Goal: Information Seeking & Learning: Learn about a topic

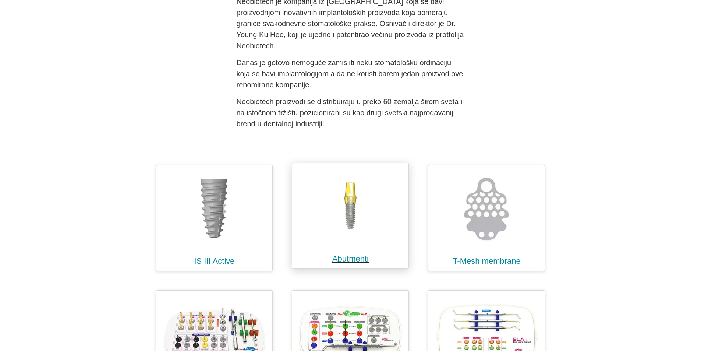
scroll to position [110, 0]
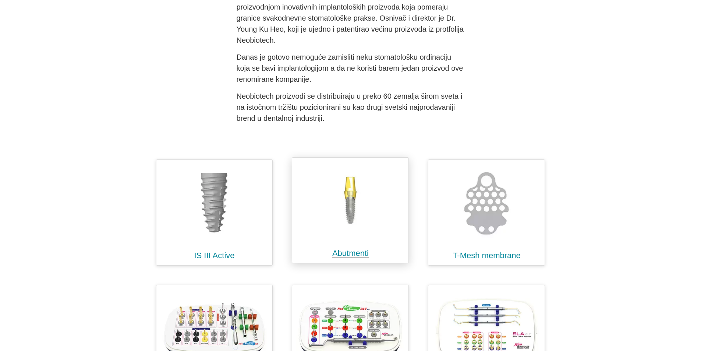
click at [356, 252] on link "Abutmenti" at bounding box center [350, 252] width 36 height 9
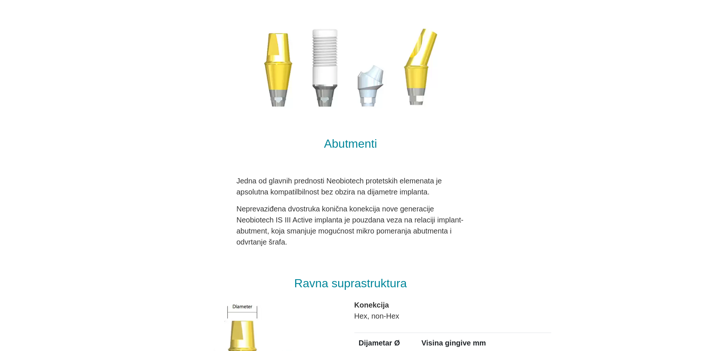
scroll to position [37, 0]
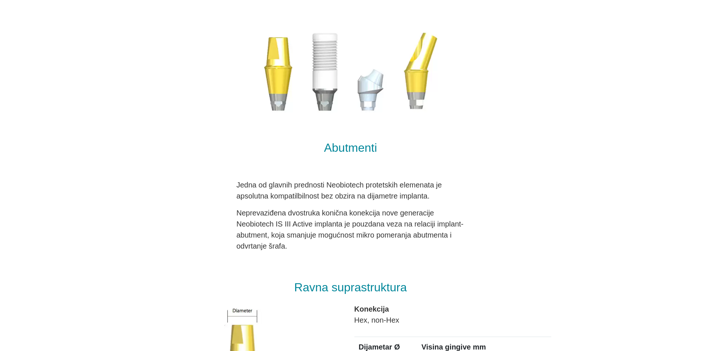
click at [349, 56] on img at bounding box center [350, 70] width 235 height 127
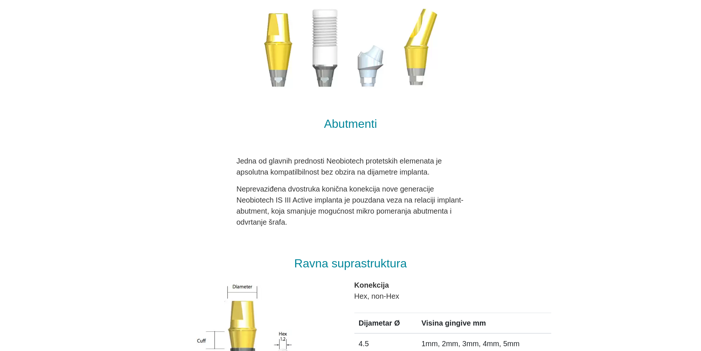
scroll to position [184, 0]
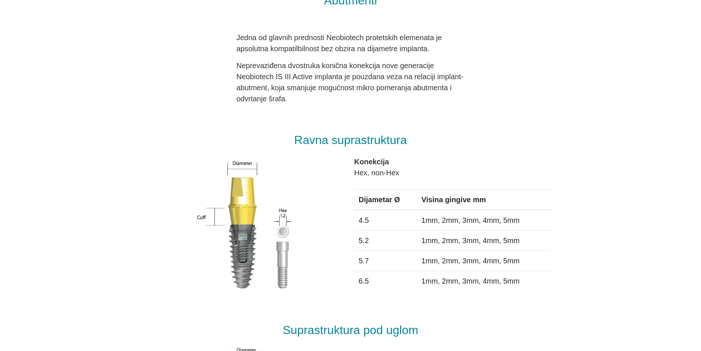
click at [252, 218] on img at bounding box center [248, 226] width 137 height 147
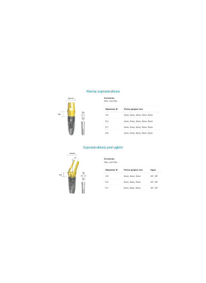
scroll to position [294, 0]
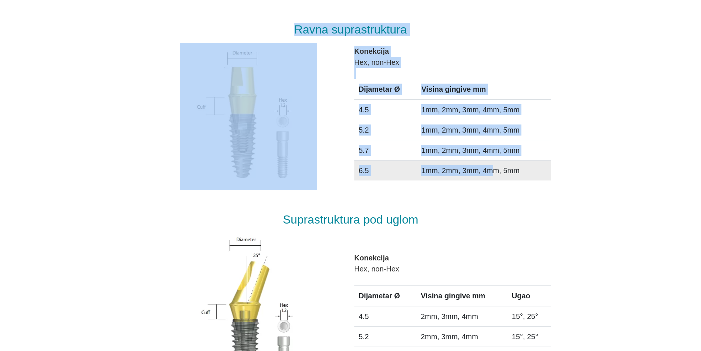
drag, startPoint x: 568, startPoint y: 182, endPoint x: 493, endPoint y: 176, distance: 75.7
click at [387, 68] on div "Konekcija Hex, non-Hex Dijametar Ø Visina gingive mm 4.5 1mm, 2mm, 3mm, 4mm, 5m…" at bounding box center [452, 113] width 197 height 135
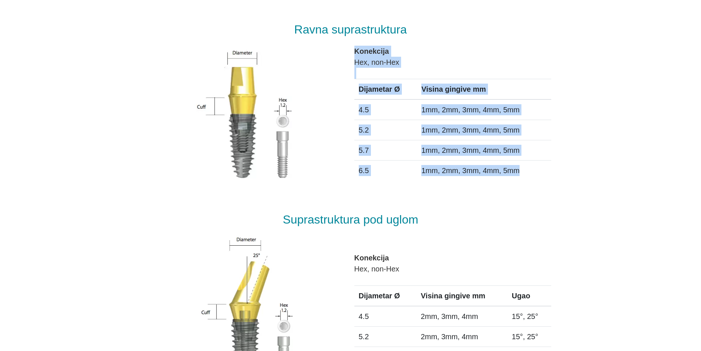
drag, startPoint x: 340, startPoint y: 77, endPoint x: 494, endPoint y: 195, distance: 194.7
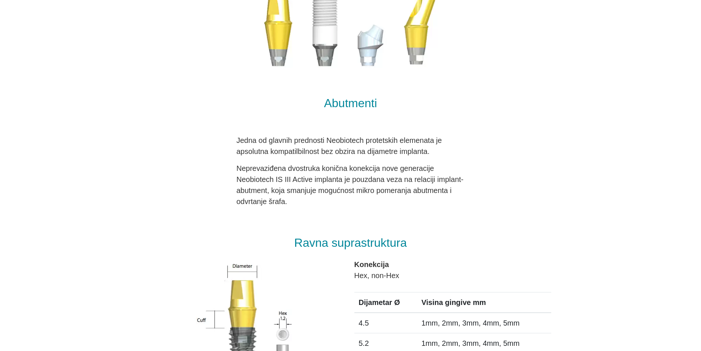
scroll to position [8, 0]
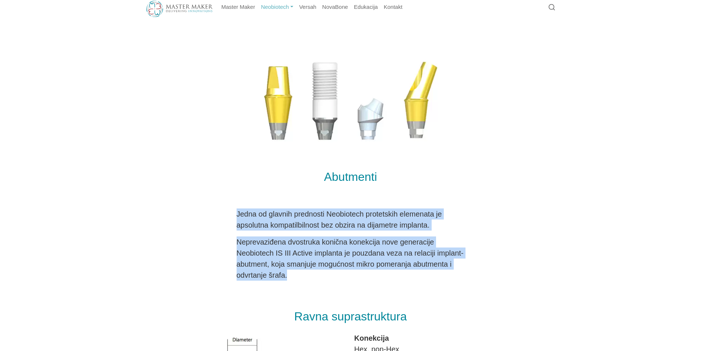
drag, startPoint x: 315, startPoint y: 283, endPoint x: 235, endPoint y: 217, distance: 103.7
click at [235, 217] on div "Jedna od glavnih prednosti Neobiotech protetskih elemenata je apsolutna kompati…" at bounding box center [350, 247] width 401 height 78
copy div "Jedna od glavnih prednosti Neobiotech protetskih elemenata je apsolutna kompati…"
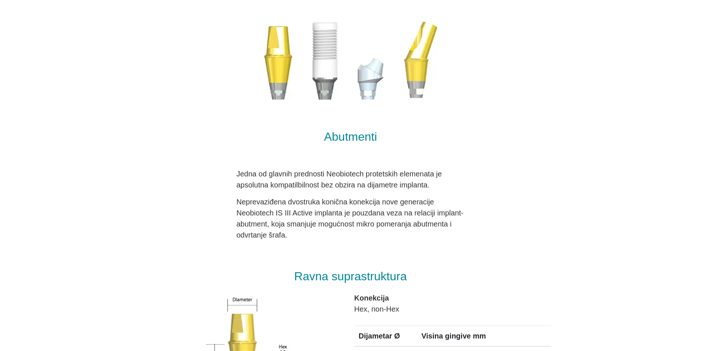
scroll to position [45, 0]
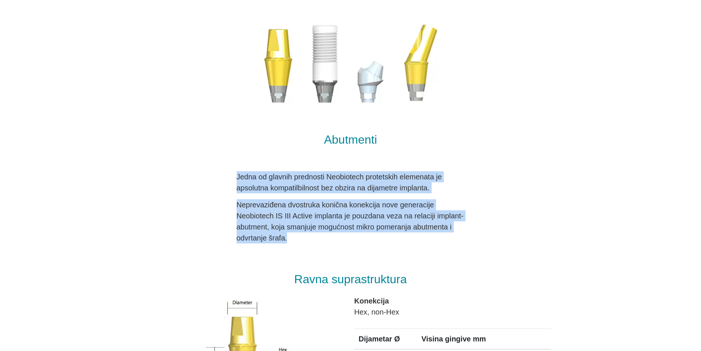
drag, startPoint x: 298, startPoint y: 238, endPoint x: 235, endPoint y: 179, distance: 86.7
click at [235, 179] on div "Jedna od glavnih prednosti Neobiotech protetskih elemenata je apsolutna kompati…" at bounding box center [350, 207] width 401 height 72
copy div "Jedna od glavnih prednosti Neobiotech protetskih elemenata je apsolutna kompati…"
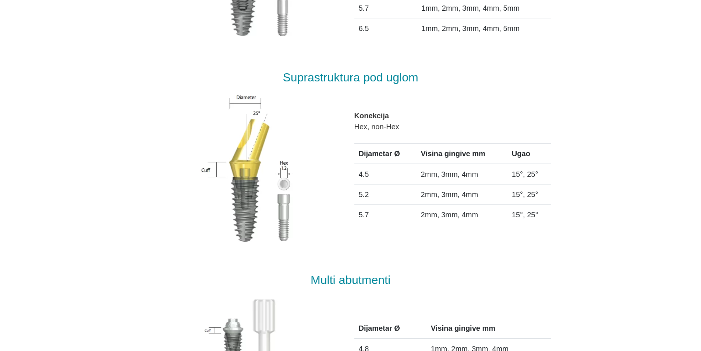
scroll to position [450, 0]
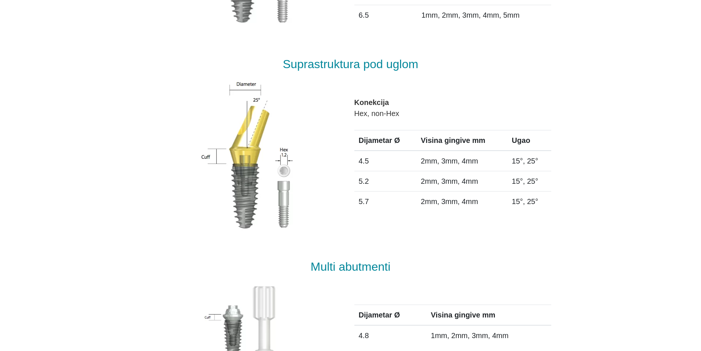
click at [43, 169] on div "Abutmenti Abutmenti Jedna od glavnih prednosti Neobiotech protetskih elemenata …" at bounding box center [350, 272] width 701 height 1385
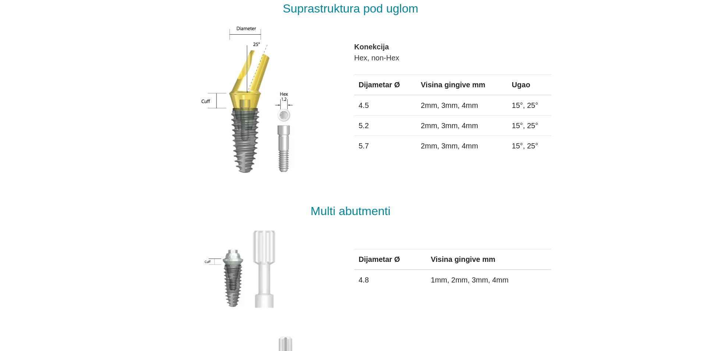
scroll to position [523, 0]
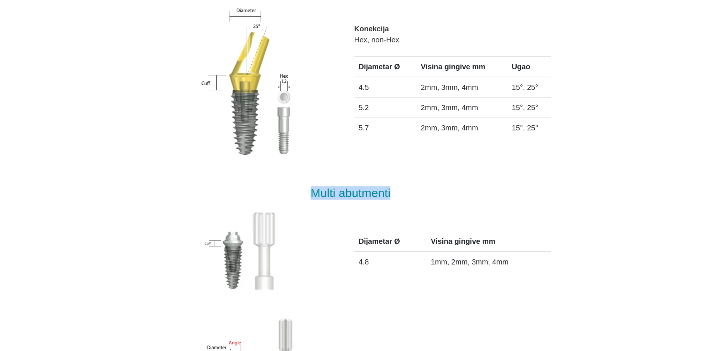
drag, startPoint x: 403, startPoint y: 195, endPoint x: 305, endPoint y: 196, distance: 97.1
click at [305, 196] on h2 "Multi abutmenti" at bounding box center [350, 193] width 401 height 12
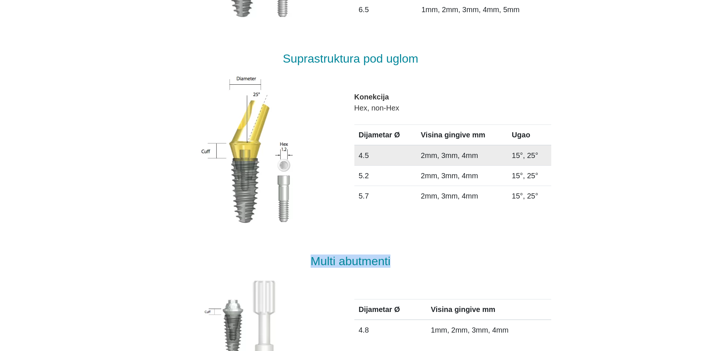
scroll to position [450, 0]
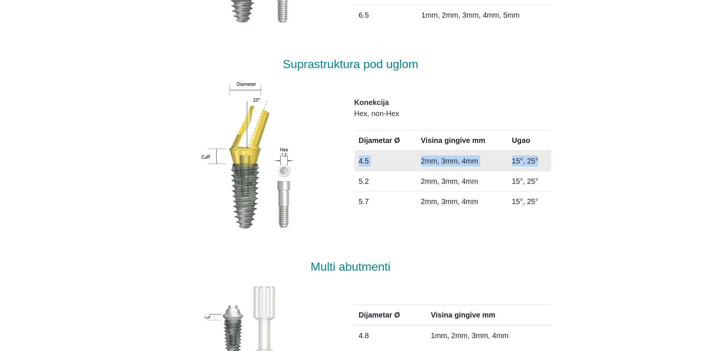
drag, startPoint x: 542, startPoint y: 159, endPoint x: 357, endPoint y: 159, distance: 184.3
click at [357, 159] on tr "4.5 2mm, 3mm, 4mm 15°, 25°" at bounding box center [452, 160] width 197 height 21
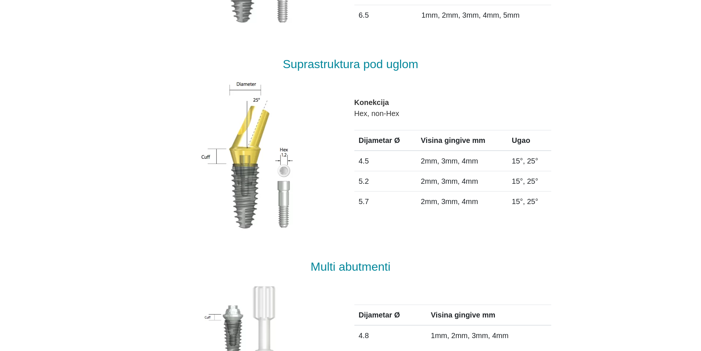
click at [627, 201] on div "Abutmenti Abutmenti Jedna od glavnih prednosti Neobiotech protetskih elemenata …" at bounding box center [350, 272] width 701 height 1385
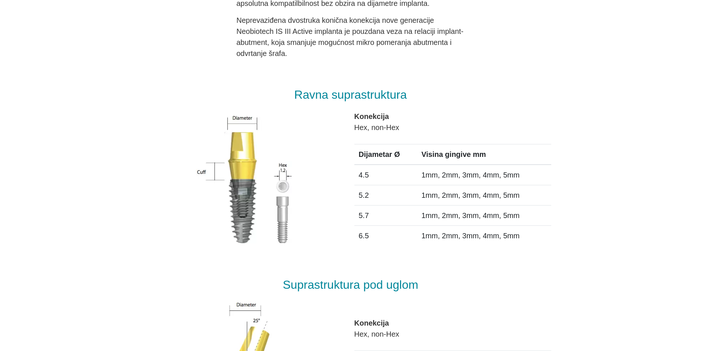
scroll to position [229, 0]
drag, startPoint x: 429, startPoint y: 96, endPoint x: 289, endPoint y: 94, distance: 139.8
click at [288, 93] on h2 "Ravna suprastruktura" at bounding box center [350, 95] width 401 height 12
copy h2 "Ravna suprastruktura"
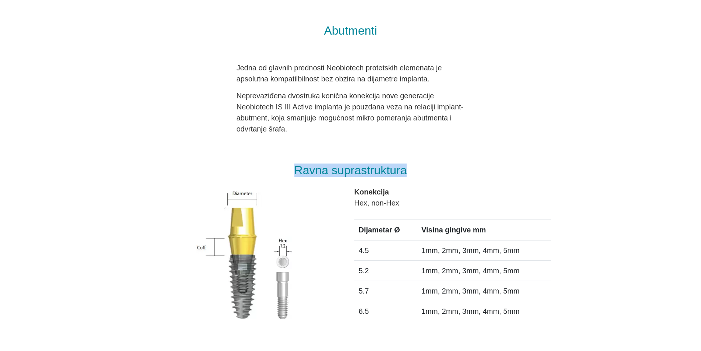
scroll to position [118, 0]
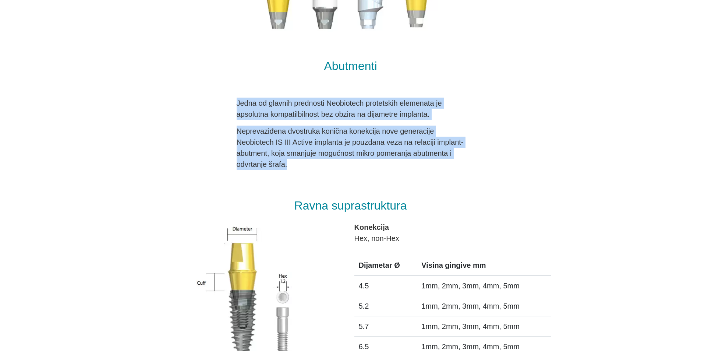
drag, startPoint x: 314, startPoint y: 167, endPoint x: 235, endPoint y: 103, distance: 101.5
click at [235, 103] on div "Jedna od glavnih prednosti Neobiotech protetskih elemenata je apsolutna kompati…" at bounding box center [350, 134] width 401 height 72
copy div "Jedna od glavnih prednosti Neobiotech protetskih elemenata je apsolutna kompati…"
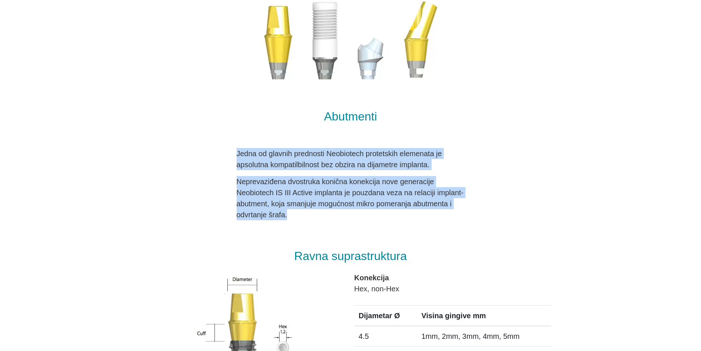
scroll to position [192, 0]
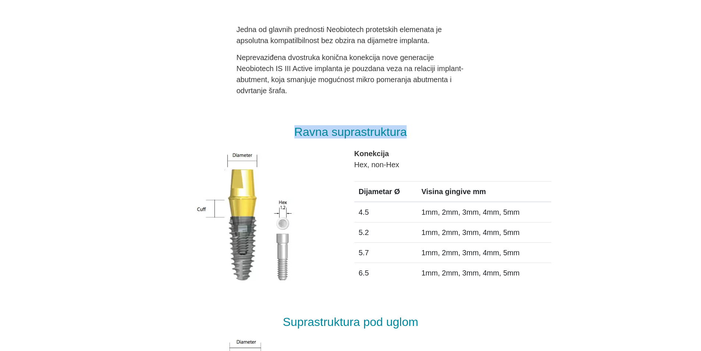
drag, startPoint x: 418, startPoint y: 132, endPoint x: 288, endPoint y: 130, distance: 129.5
click at [288, 130] on h2 "Ravna suprastruktura" at bounding box center [350, 132] width 401 height 12
copy h2 "Ravna suprastruktura"
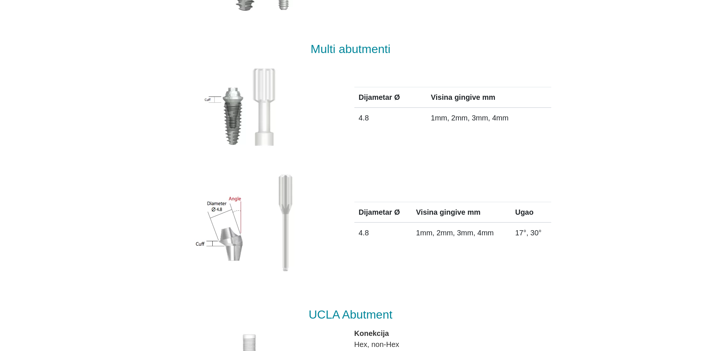
scroll to position [707, 0]
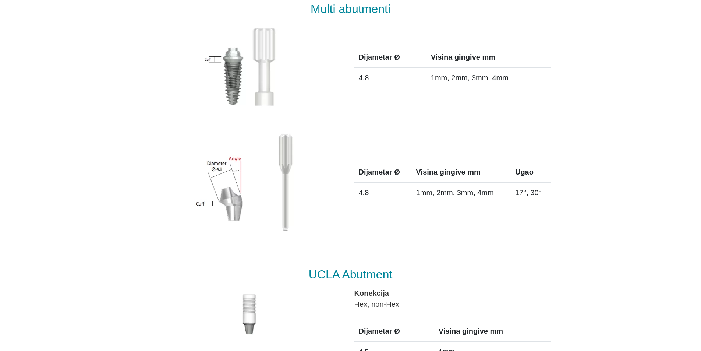
drag, startPoint x: 255, startPoint y: 184, endPoint x: 247, endPoint y: 181, distance: 8.7
click at [247, 181] on img at bounding box center [248, 185] width 132 height 118
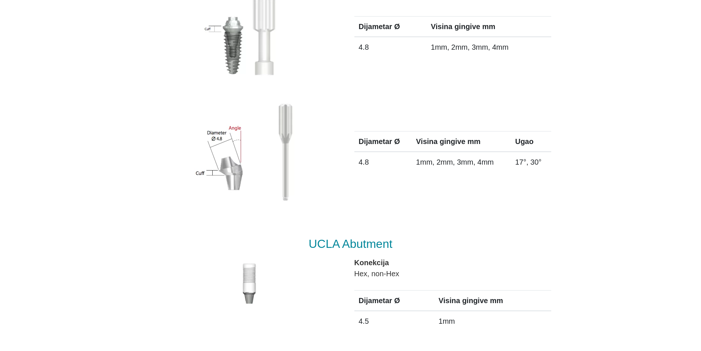
scroll to position [744, 0]
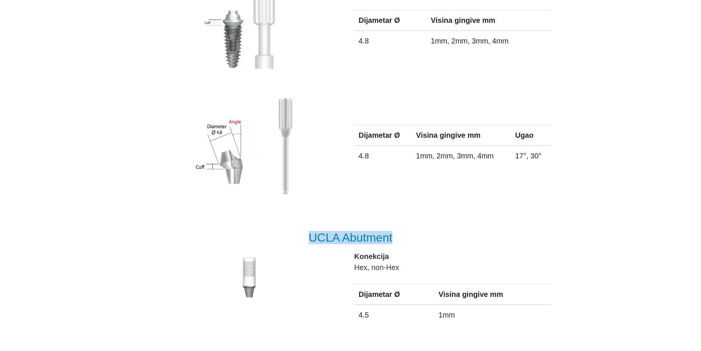
drag, startPoint x: 408, startPoint y: 240, endPoint x: 302, endPoint y: 240, distance: 105.6
click at [302, 240] on h2 "UCLA Abutment" at bounding box center [350, 237] width 401 height 12
copy h2 "UCLA Abutment"
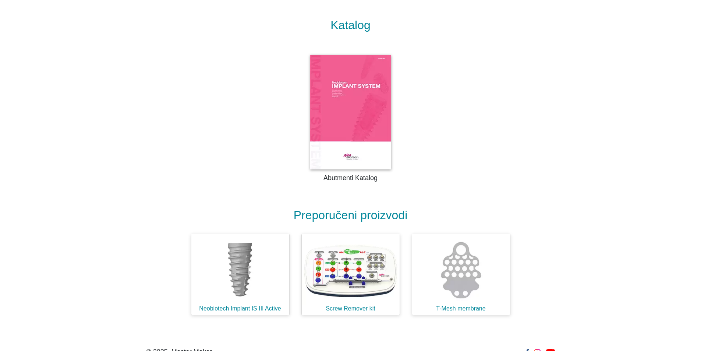
scroll to position [1096, 0]
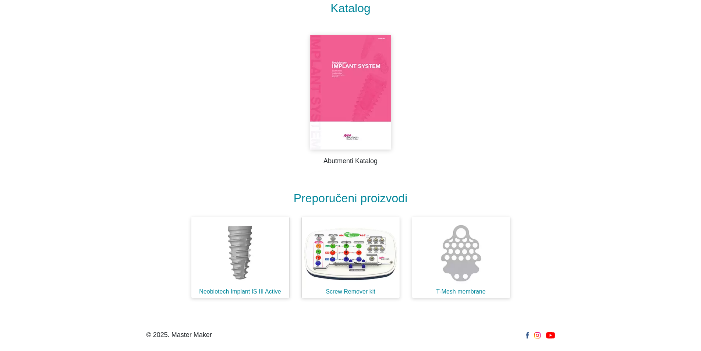
click at [360, 104] on img at bounding box center [350, 92] width 81 height 114
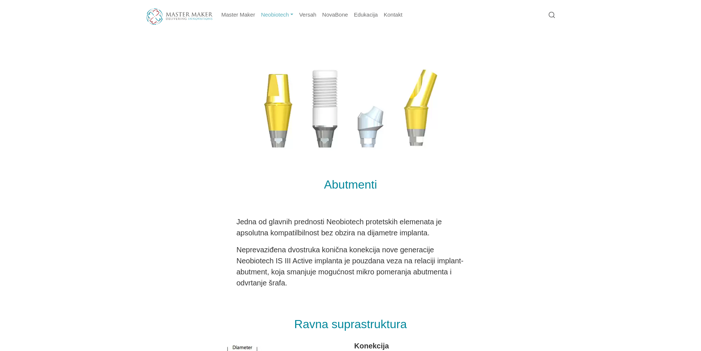
scroll to position [625, 0]
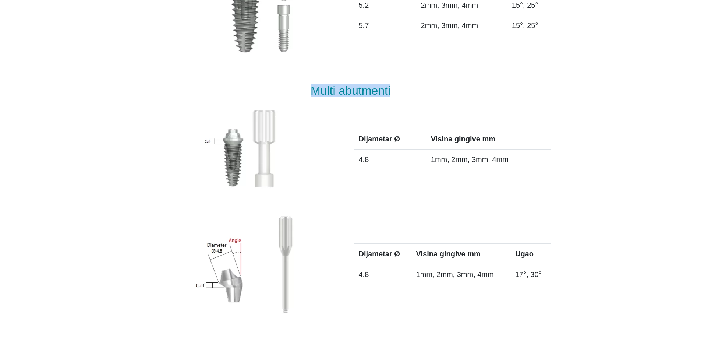
click at [286, 89] on h2 "Multi abutmenti" at bounding box center [350, 91] width 401 height 12
drag, startPoint x: 320, startPoint y: 91, endPoint x: 235, endPoint y: 81, distance: 85.9
click at [234, 82] on div "Multi abutmenti" at bounding box center [350, 82] width 408 height 36
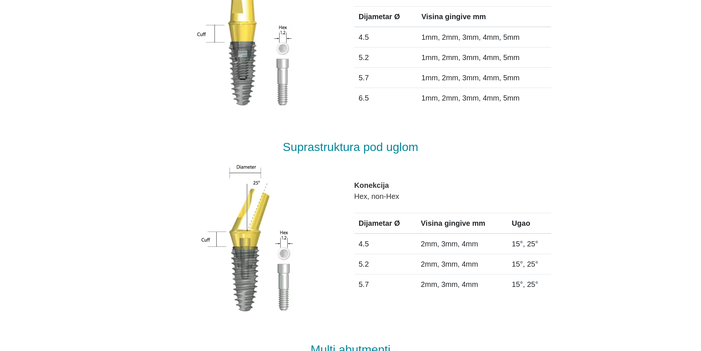
scroll to position [368, 0]
